Goal: Task Accomplishment & Management: Manage account settings

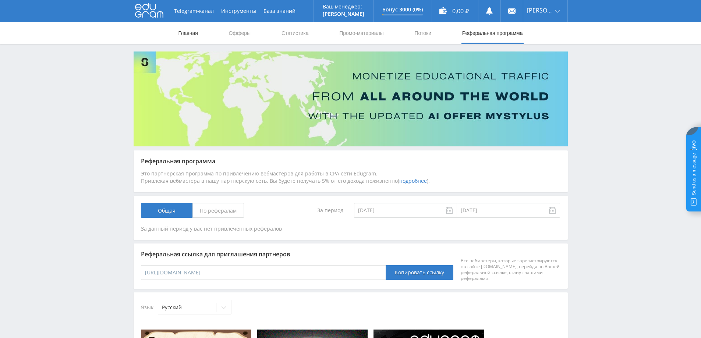
click at [187, 33] on link "Главная" at bounding box center [188, 33] width 21 height 22
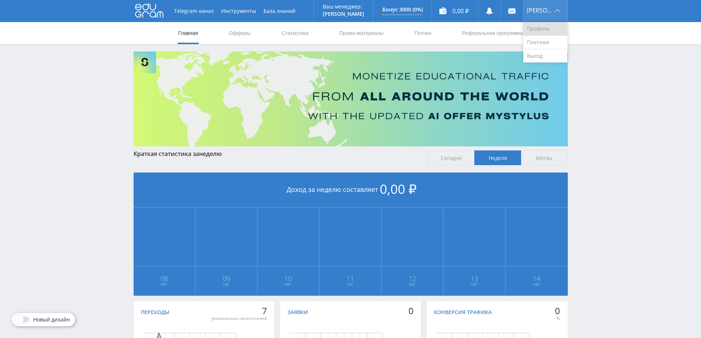
click at [542, 27] on link "Профиль" at bounding box center [546, 29] width 44 height 14
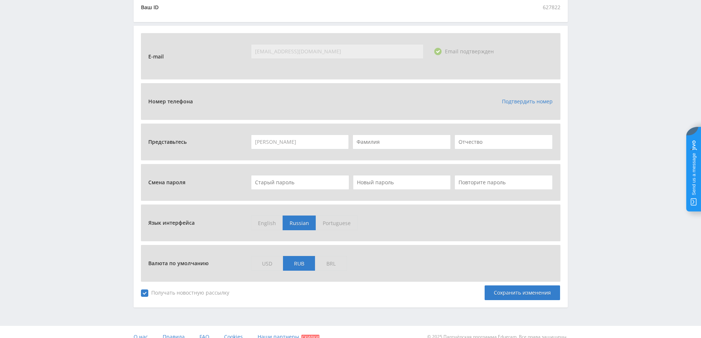
scroll to position [234, 0]
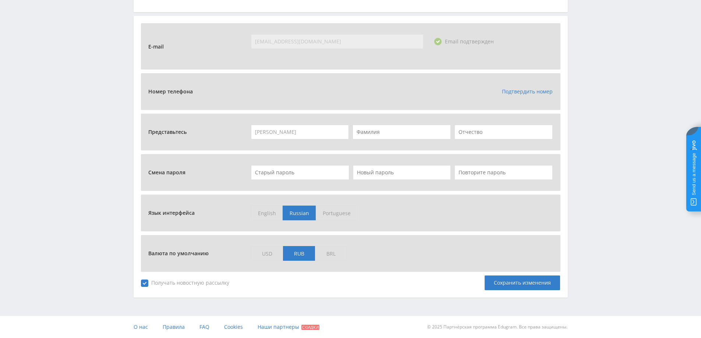
click at [519, 89] on link "Подтвердить номер" at bounding box center [527, 91] width 51 height 7
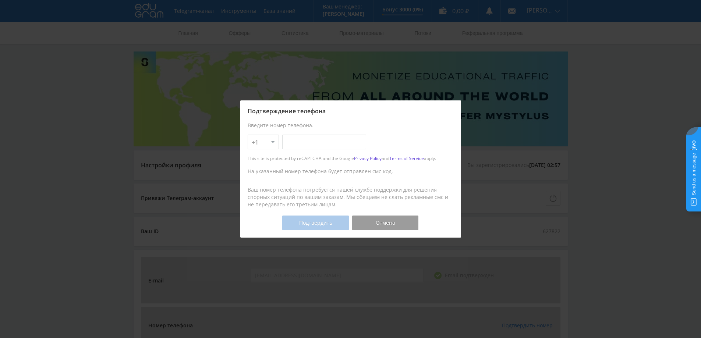
click at [273, 143] on select "+1 +7 +380 +375 +49 +972 +44 +31 +39 +43 +91 +63 +92 +254 +62 +61 +90 +33 +351 …" at bounding box center [263, 142] width 31 height 15
select select "972"
click at [248, 135] on select "+1 +7 +380 +375 +49 +972 +44 +31 +39 +43 +91 +63 +92 +254 +62 +61 +90 +33 +351 …" at bounding box center [263, 142] width 31 height 15
click at [302, 145] on input "text" at bounding box center [324, 142] width 84 height 15
type input "536-09-62-45"
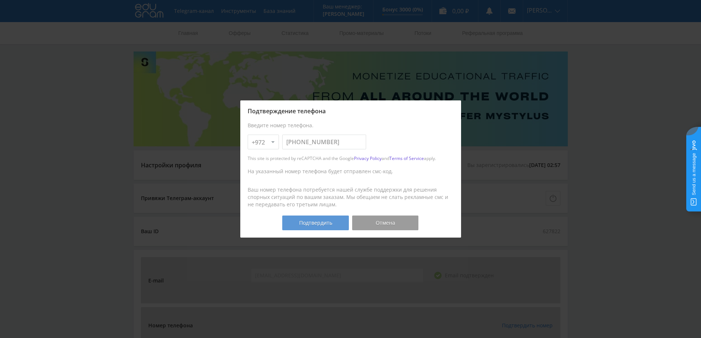
click at [321, 226] on button "Подтвердить" at bounding box center [315, 223] width 66 height 15
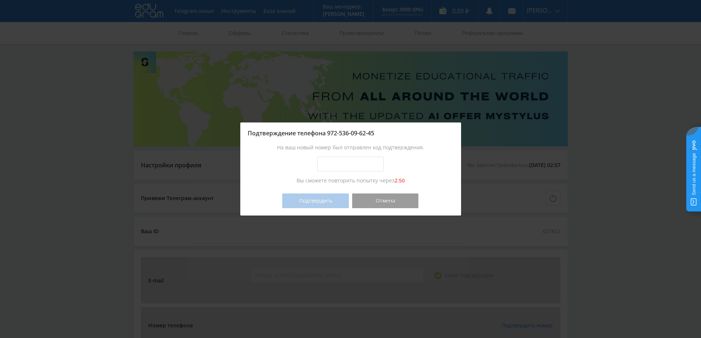
click at [362, 162] on input "text" at bounding box center [350, 164] width 66 height 15
drag, startPoint x: 376, startPoint y: 198, endPoint x: 419, endPoint y: 191, distance: 43.6
click at [377, 198] on button "Отмена" at bounding box center [385, 201] width 66 height 15
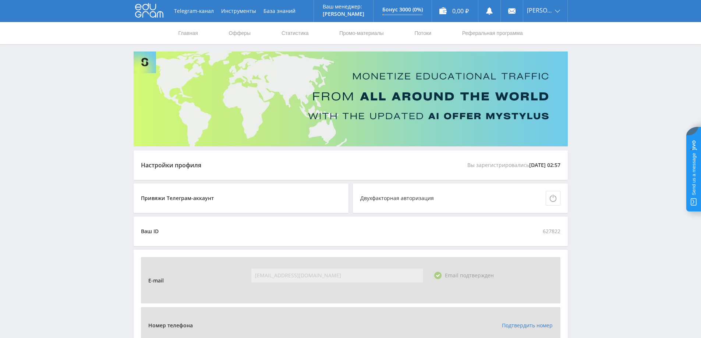
click at [146, 60] on img at bounding box center [351, 99] width 435 height 95
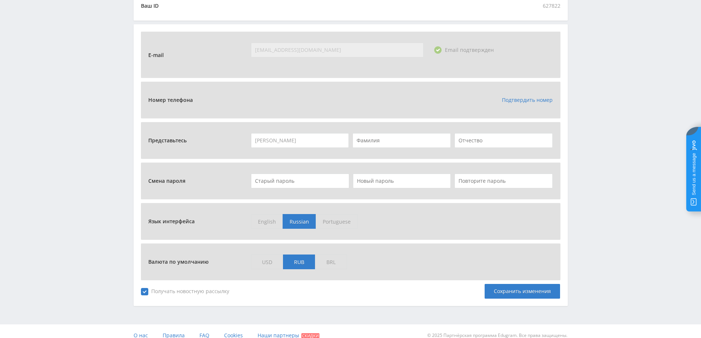
scroll to position [234, 0]
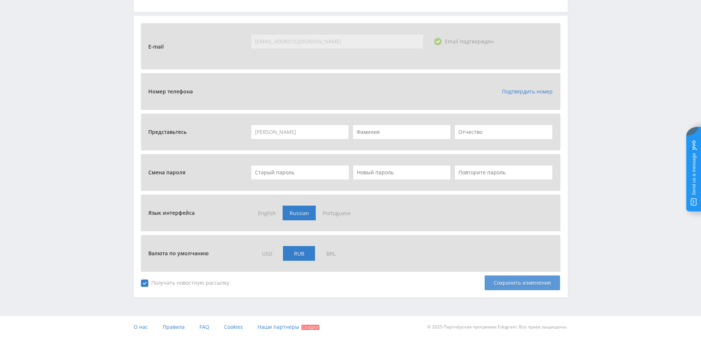
click at [504, 282] on div "Сохранить изменения" at bounding box center [522, 283] width 75 height 15
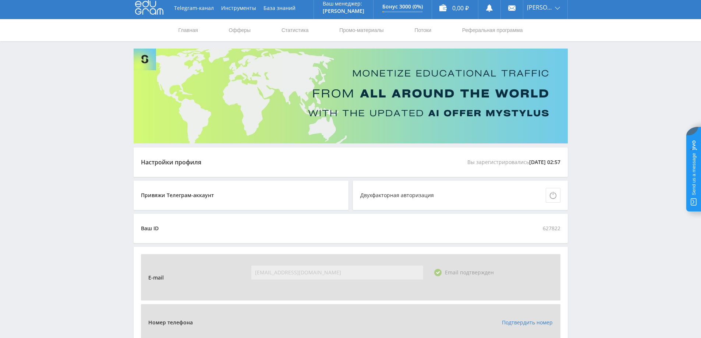
scroll to position [0, 0]
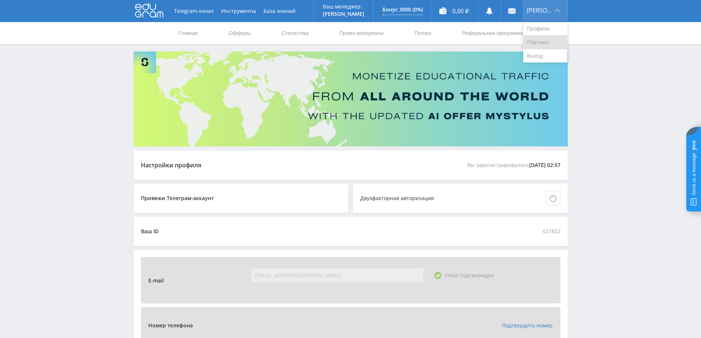
click at [546, 41] on link "Платежи" at bounding box center [546, 43] width 44 height 14
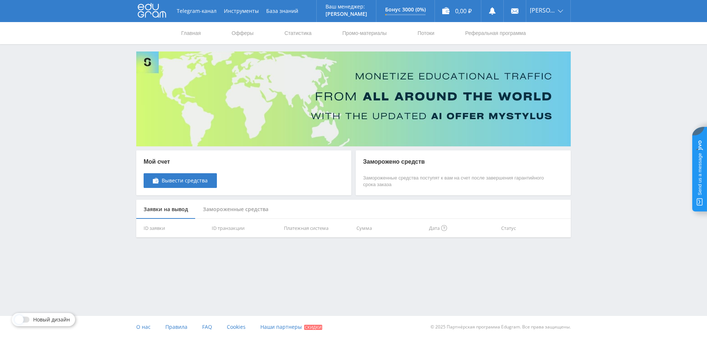
click at [23, 319] on span at bounding box center [19, 320] width 9 height 9
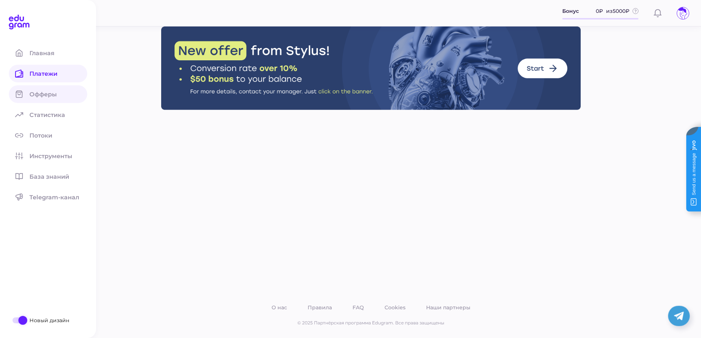
click at [49, 92] on span "Офферы" at bounding box center [47, 94] width 36 height 7
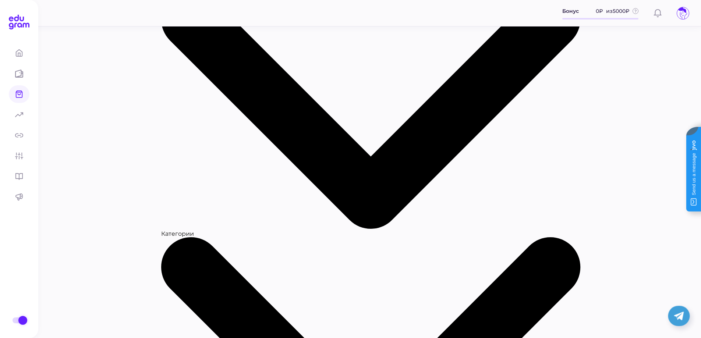
scroll to position [368, 0]
